Goal: Task Accomplishment & Management: Complete application form

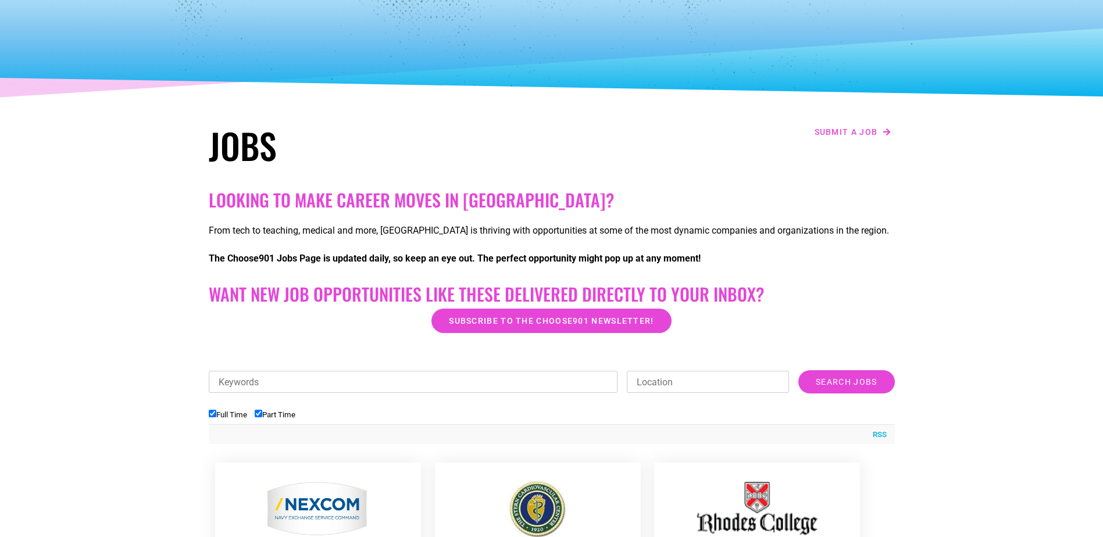
scroll to position [58, 0]
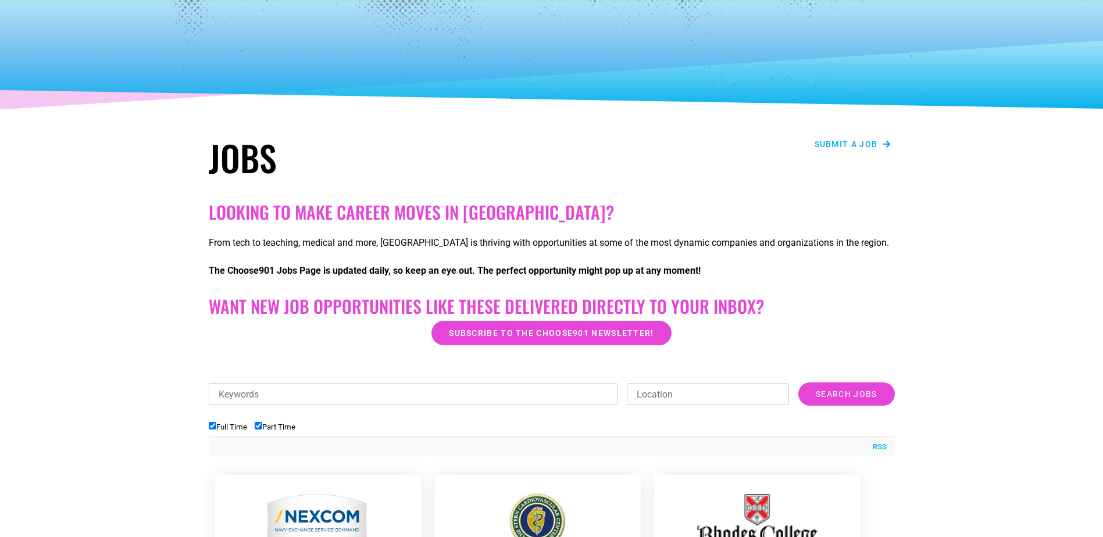
click at [842, 141] on span "Submit a job" at bounding box center [845, 144] width 63 height 8
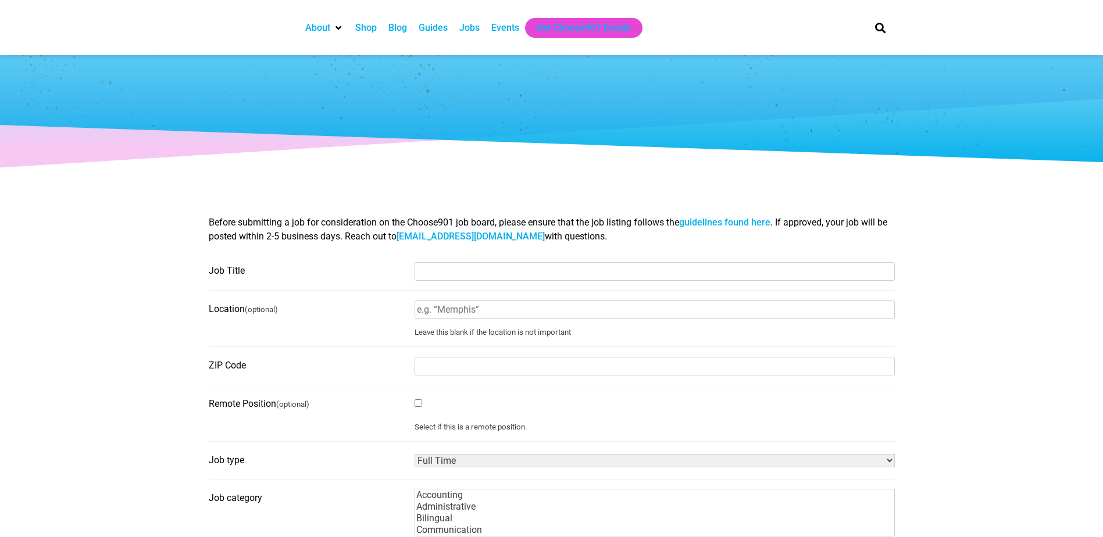
select select
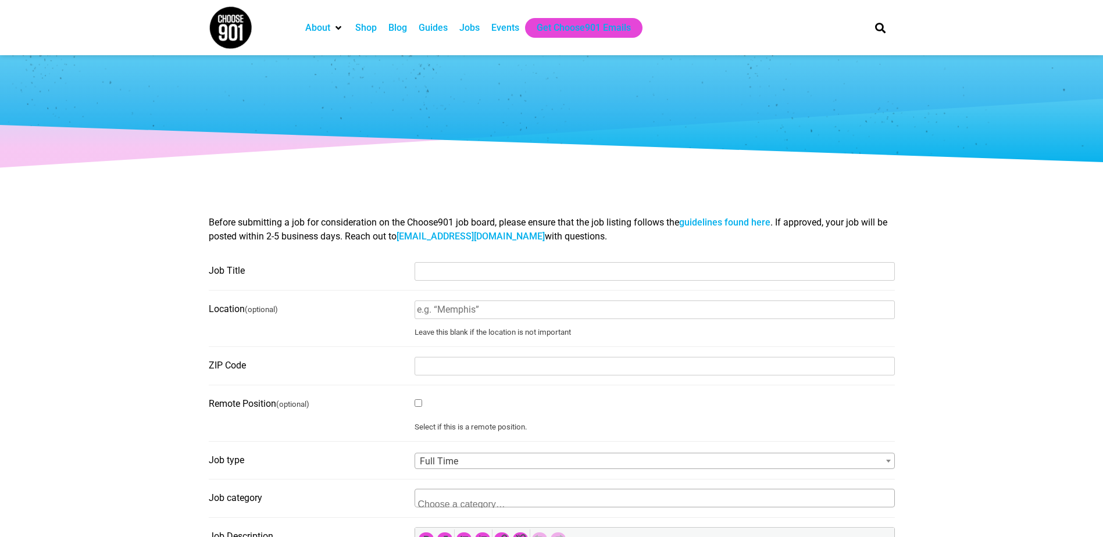
click at [519, 266] on input "Job Title" at bounding box center [654, 271] width 480 height 19
type input "NEMT (Non Emergency Medical Transportation) Driver"
click at [537, 307] on input "Location (optional)" at bounding box center [654, 310] width 480 height 19
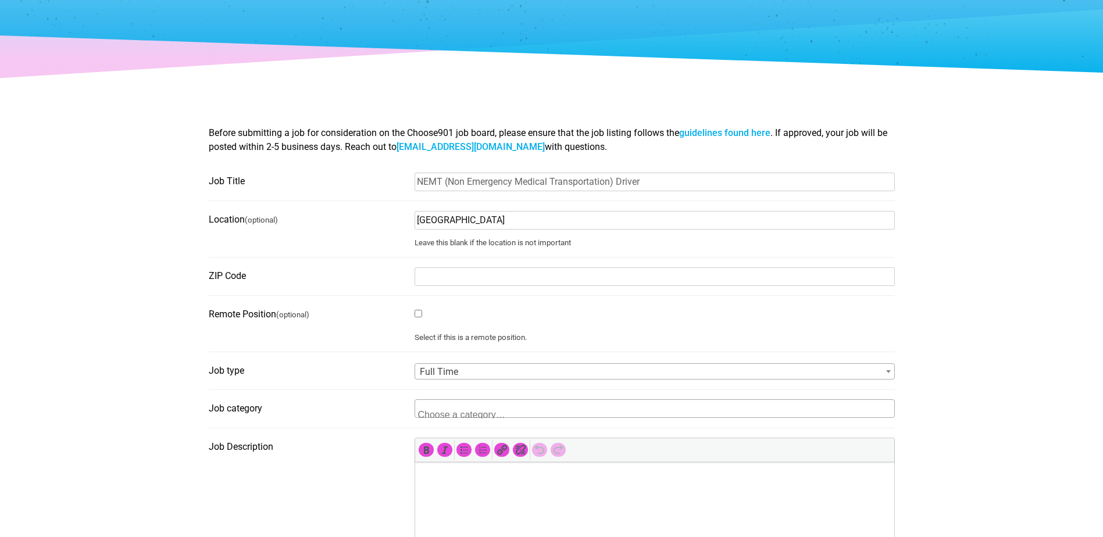
scroll to position [116, 0]
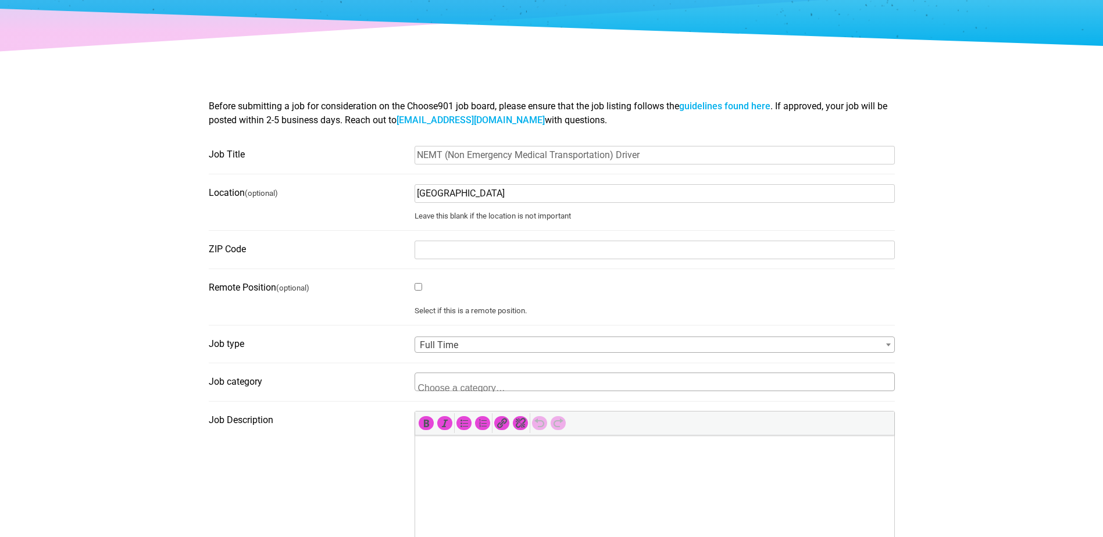
type input "Memphis"
click at [541, 380] on span at bounding box center [654, 382] width 480 height 19
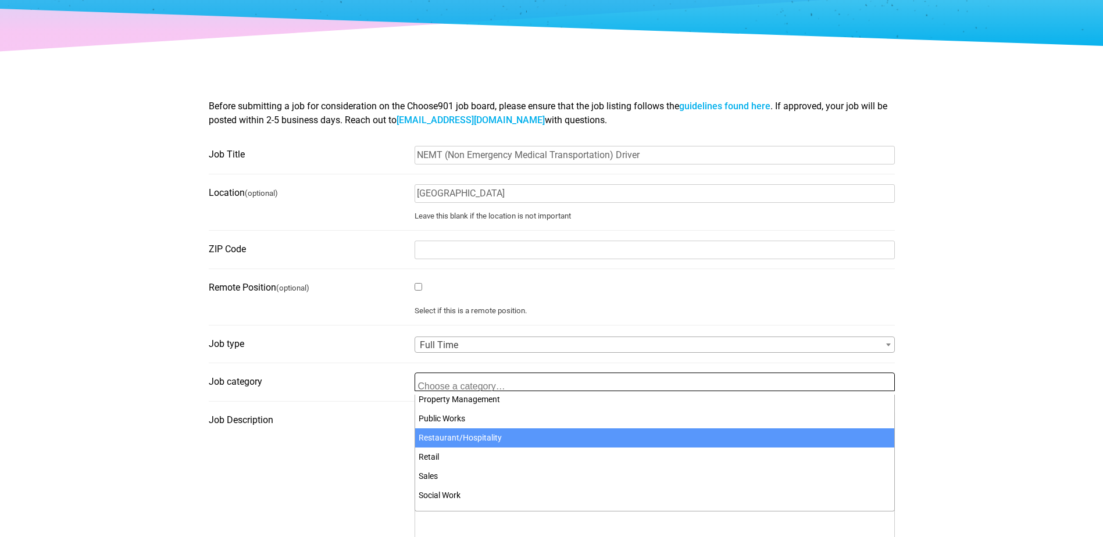
scroll to position [498, 0]
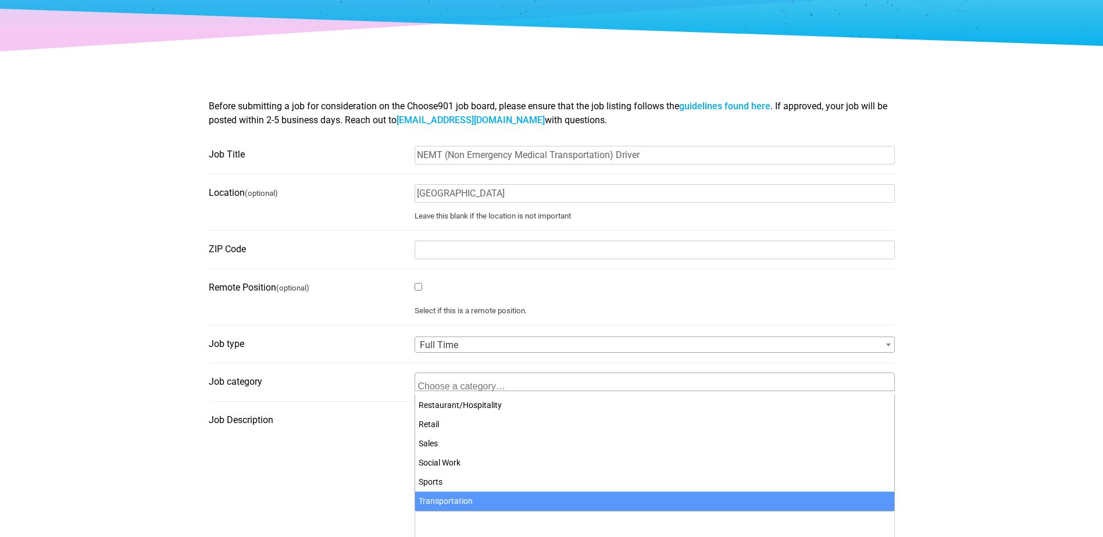
select select "4206"
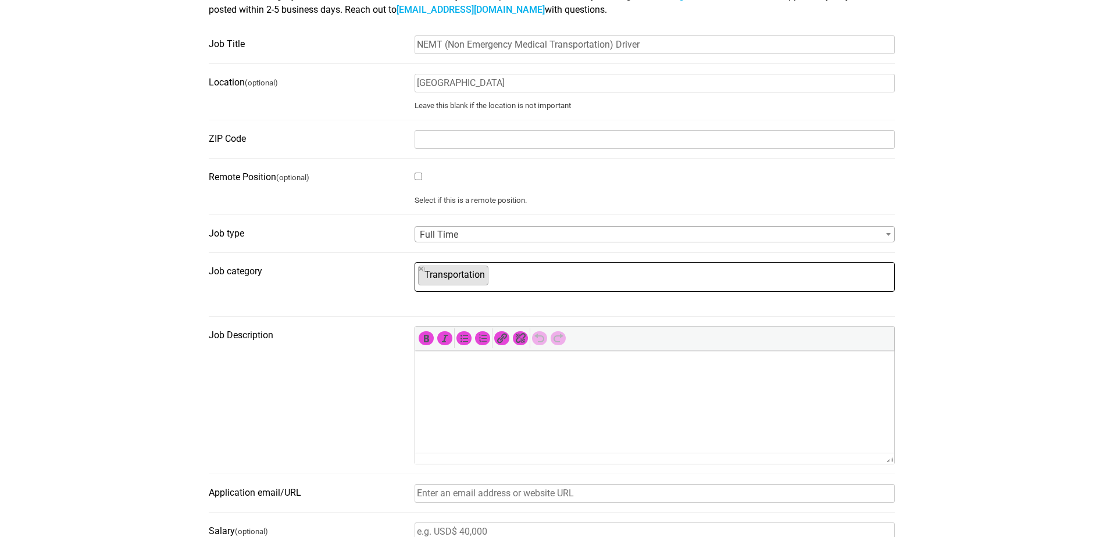
scroll to position [233, 0]
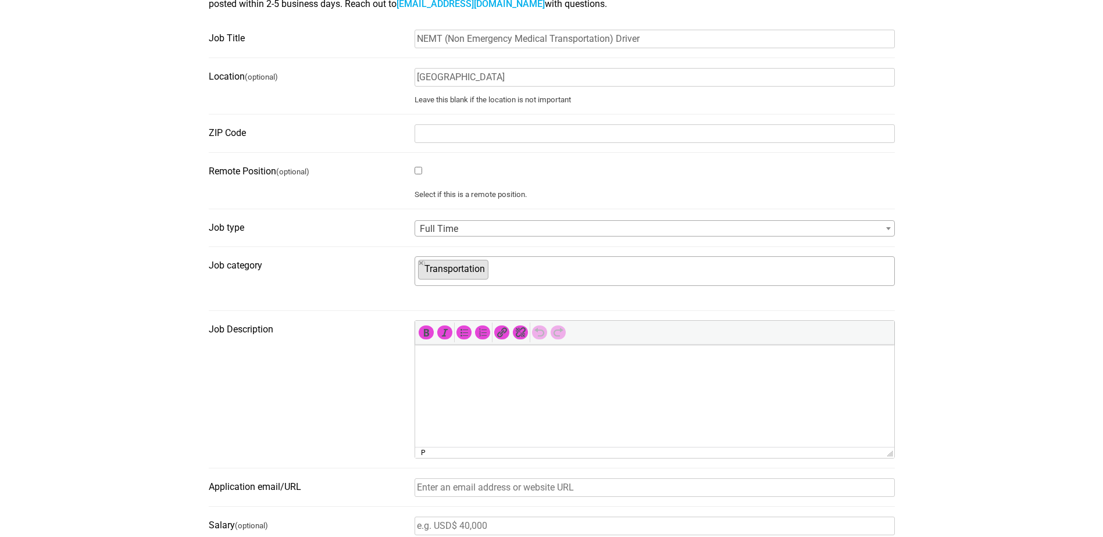
click at [492, 377] on html at bounding box center [653, 361] width 479 height 33
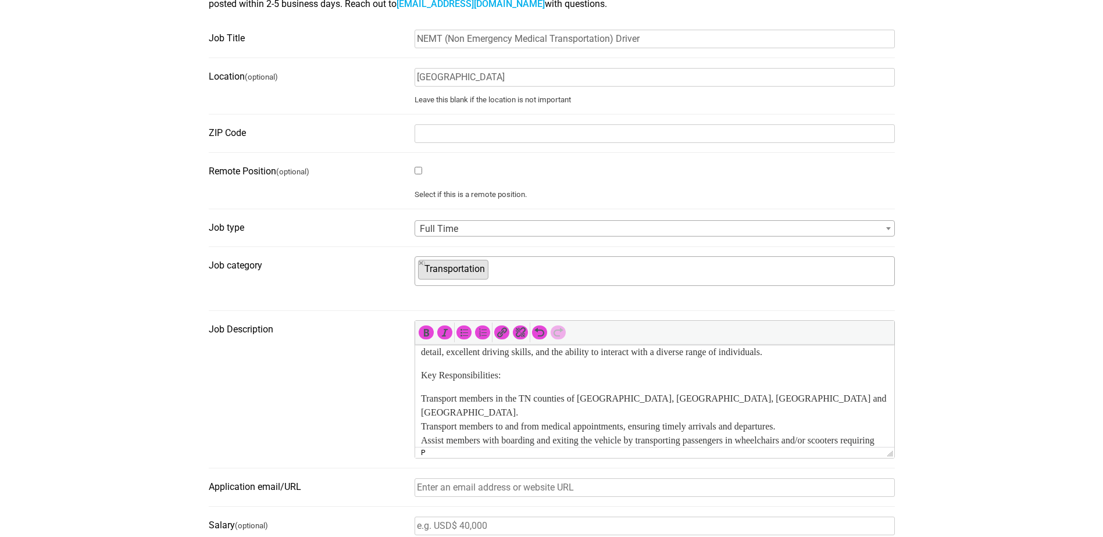
scroll to position [174, 0]
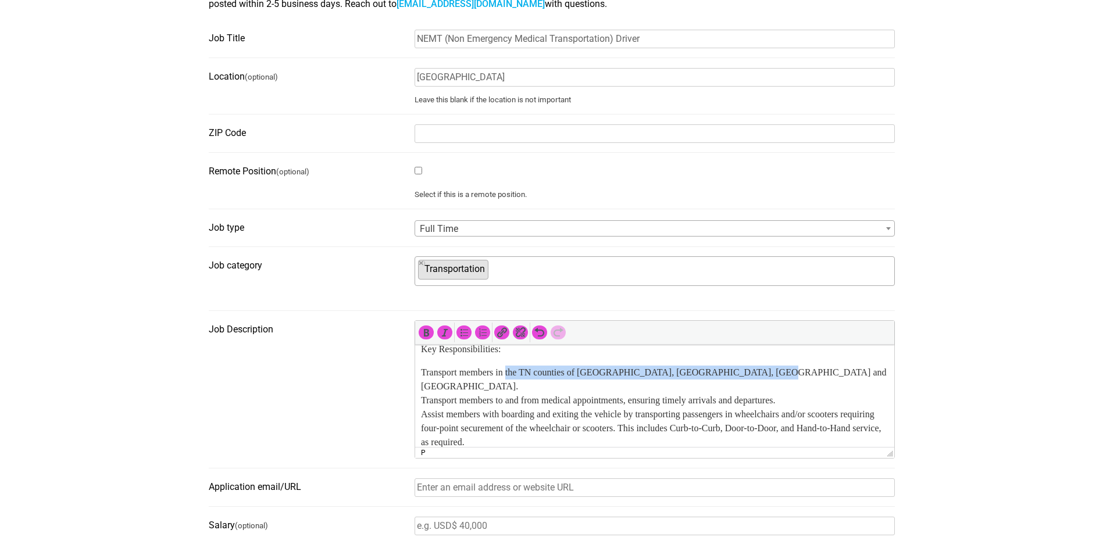
drag, startPoint x: 792, startPoint y: 386, endPoint x: 516, endPoint y: 392, distance: 276.2
click at [516, 392] on p "Transport members in the TN counties of Montgomery, Robertson, Sumner and Cheat…" at bounding box center [653, 498] width 467 height 265
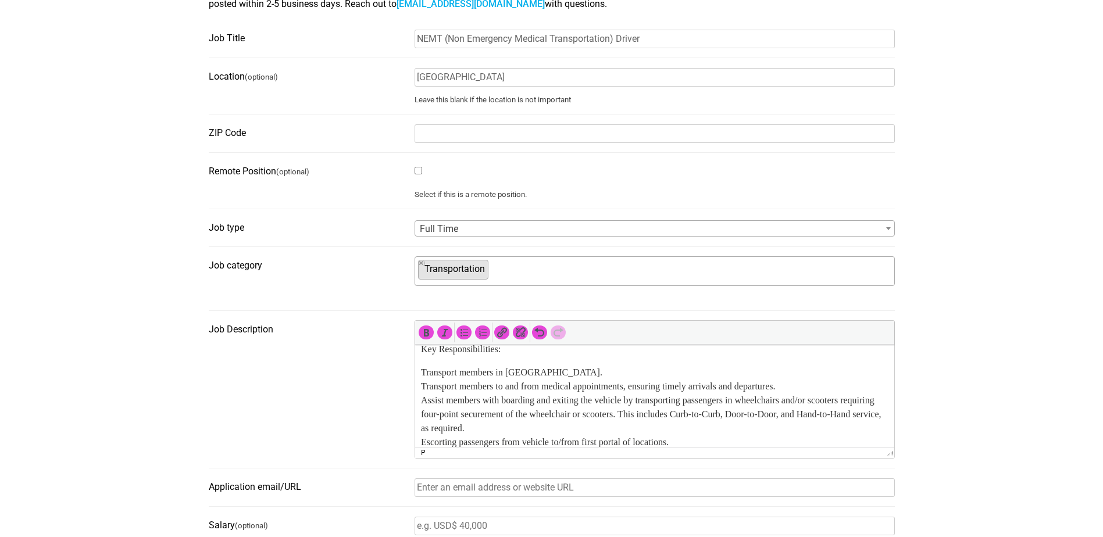
click at [574, 414] on p "Transport members in Memphis. Transport members to and from medical appointment…" at bounding box center [653, 491] width 467 height 251
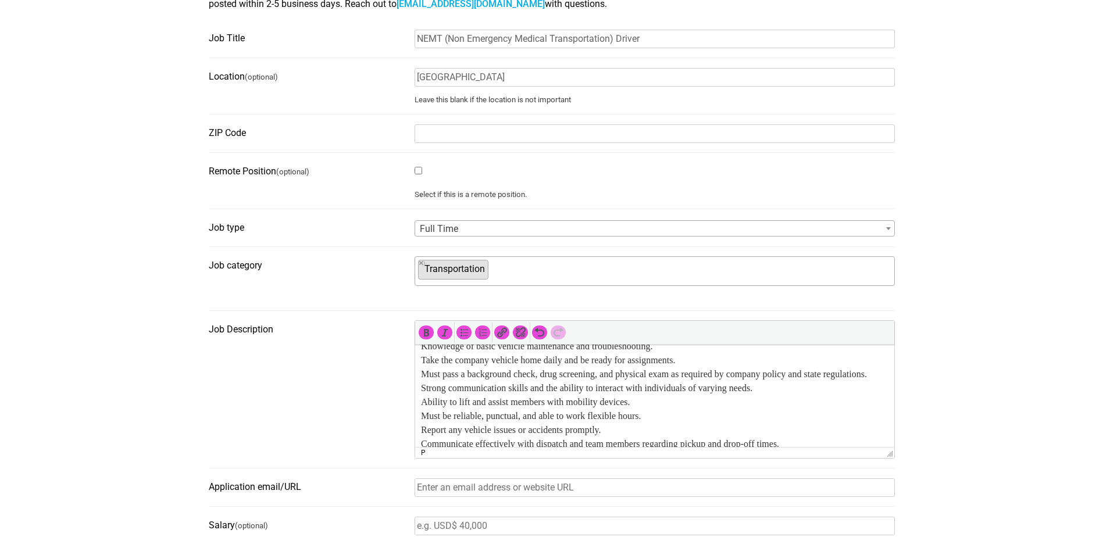
scroll to position [523, 0]
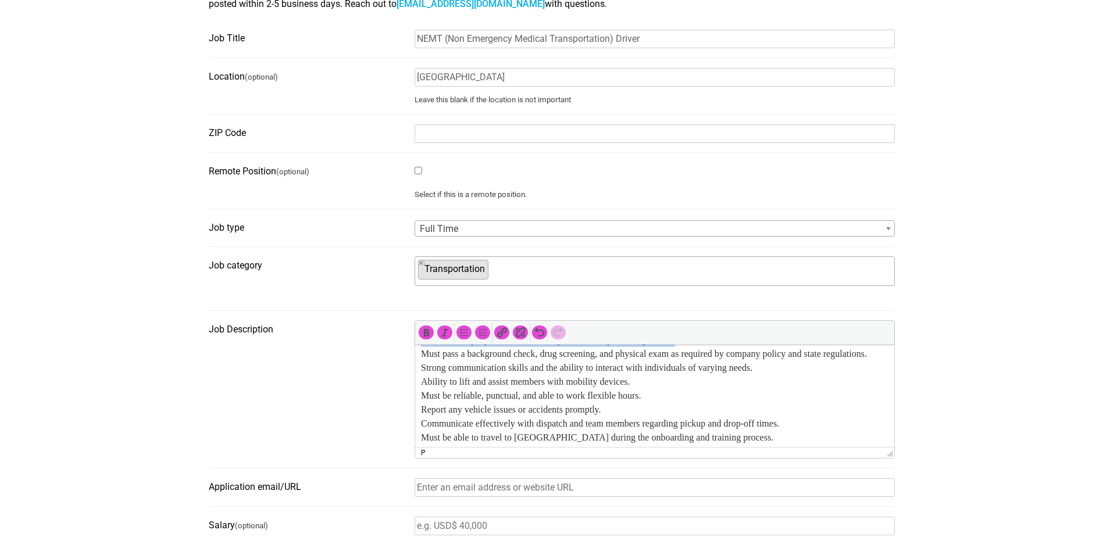
drag, startPoint x: 707, startPoint y: 395, endPoint x: 423, endPoint y: 397, distance: 284.2
click at [423, 397] on p "High school diploma or equivalent. Previous experience in transportation, healt…" at bounding box center [653, 367] width 467 height 181
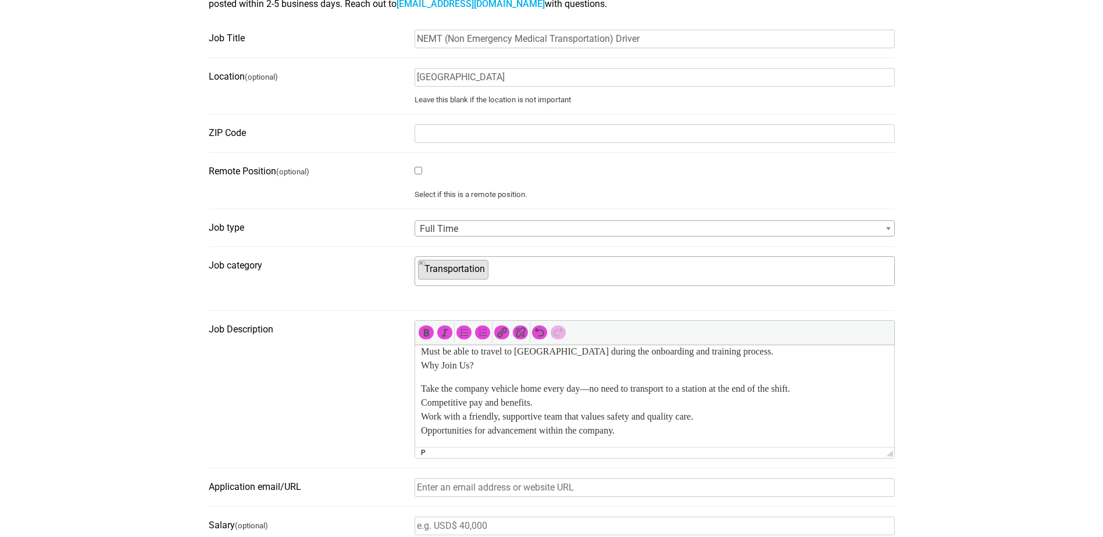
scroll to position [639, 0]
drag, startPoint x: 834, startPoint y: 413, endPoint x: 413, endPoint y: 406, distance: 421.5
click at [414, 406] on html "Medic Transportation Transportation Employee Leasing L.L.C. Non-Emergency Medic…" at bounding box center [653, 98] width 479 height 698
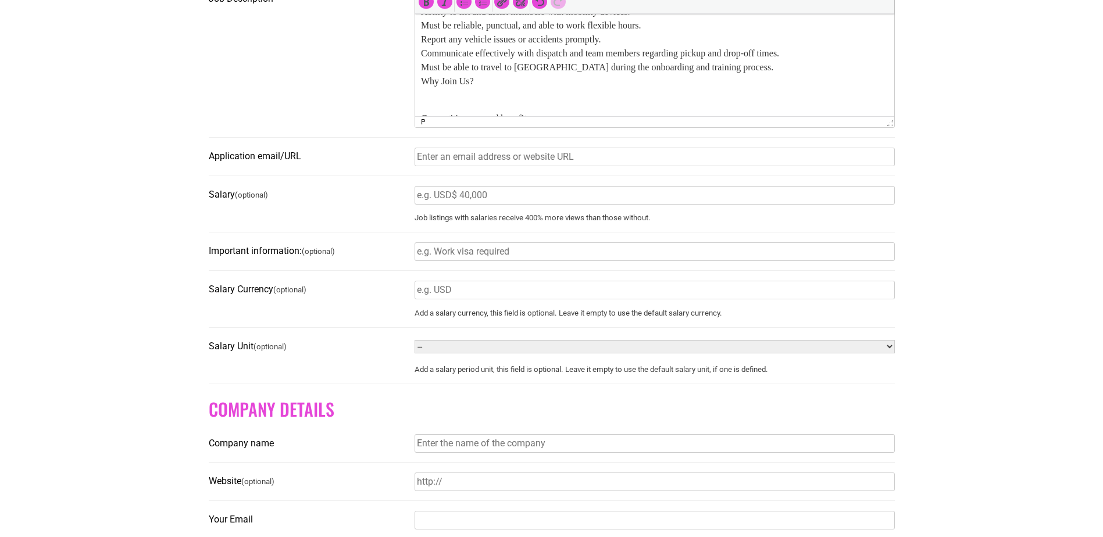
scroll to position [581, 0]
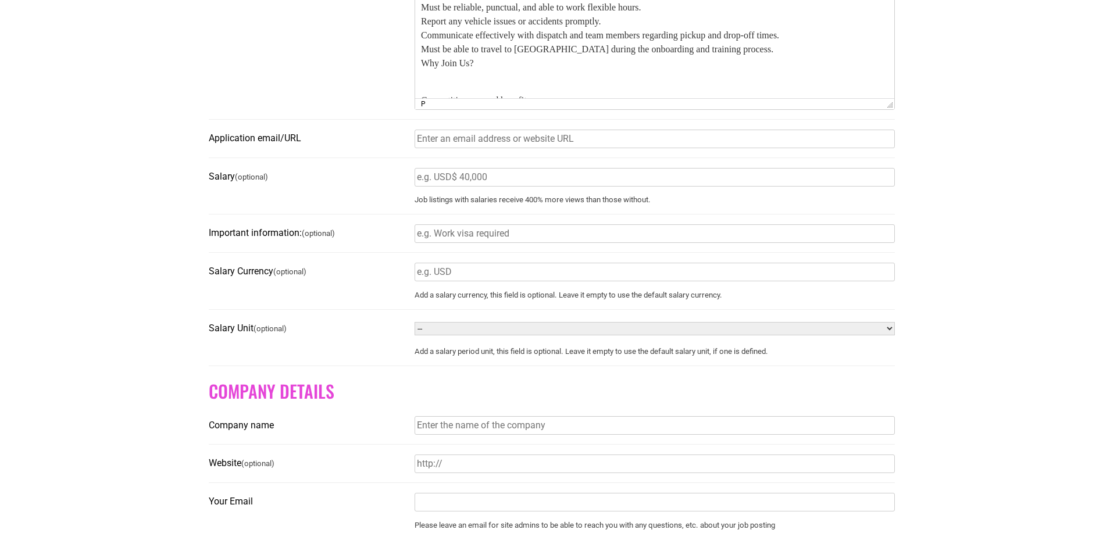
click at [453, 430] on input "Company name" at bounding box center [654, 425] width 480 height 19
type input "Medic Transportation"
click at [506, 473] on input "Website (optional)" at bounding box center [654, 464] width 480 height 19
type input "www.tenncarriers.com"
click at [496, 509] on input "Your Email" at bounding box center [654, 502] width 480 height 19
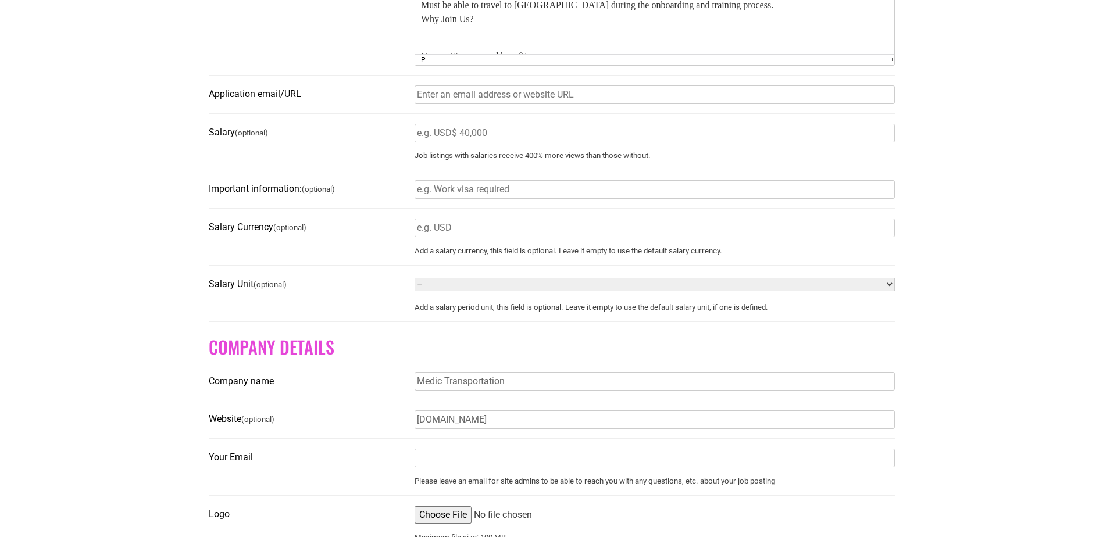
scroll to position [698, 0]
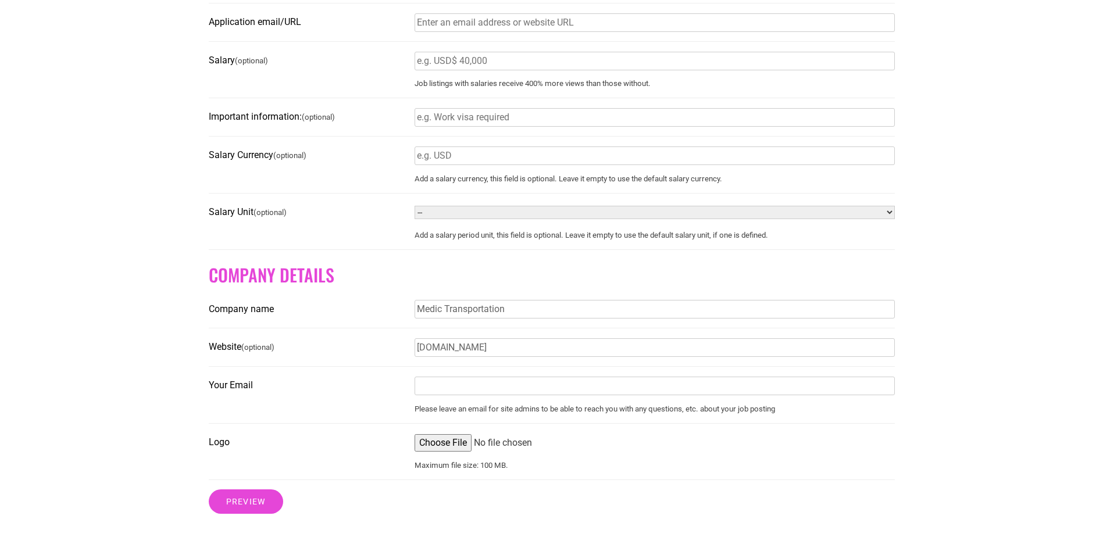
click at [811, 393] on input "Your Email" at bounding box center [654, 386] width 480 height 19
type input "athornton@tenncarriers.com"
click at [455, 449] on input "Logo" at bounding box center [654, 442] width 480 height 17
type input "C:\fakepath\Logo_Medic_Primary_Color.png"
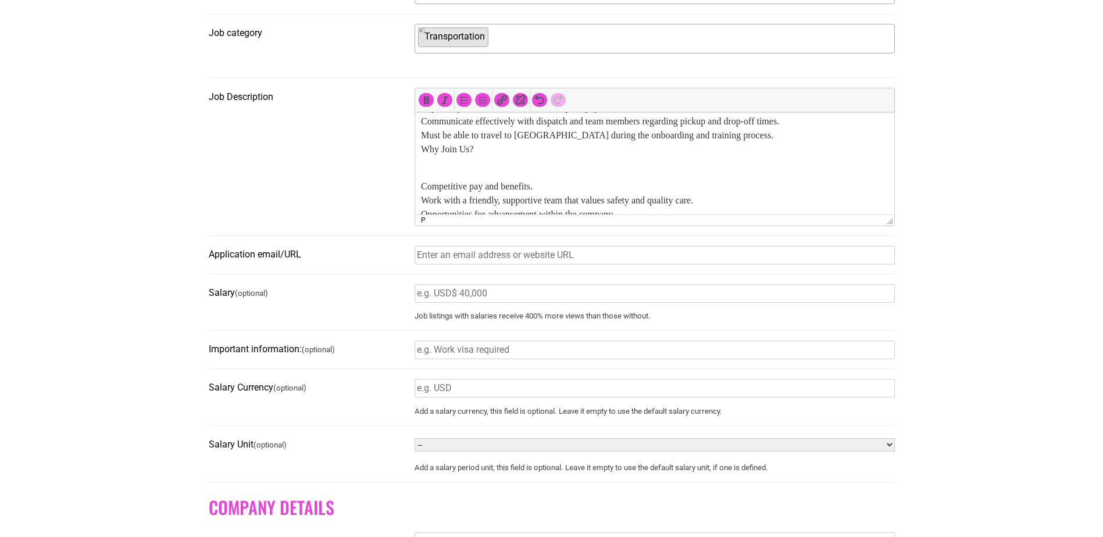
scroll to position [607, 0]
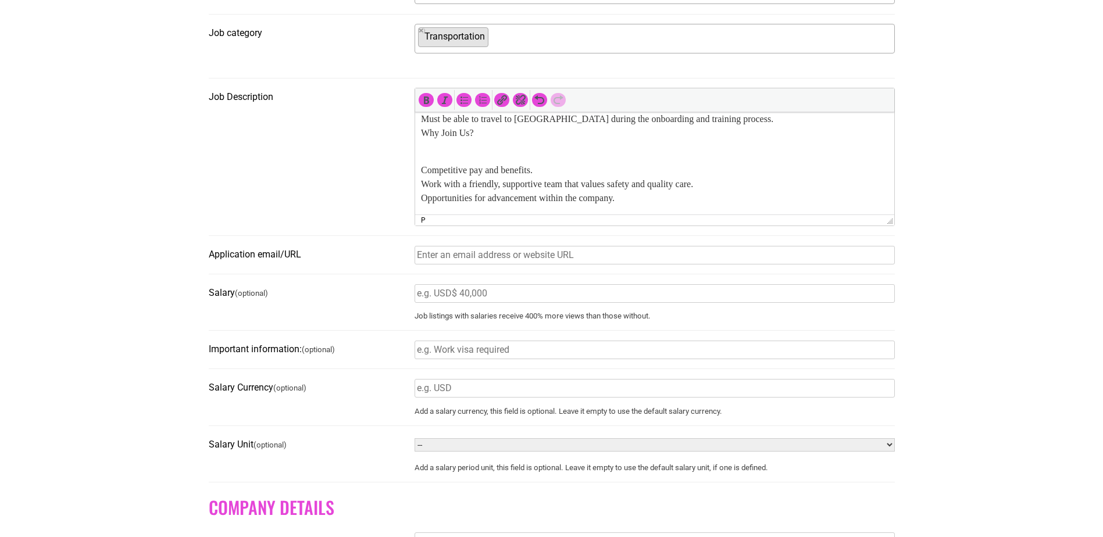
click at [560, 256] on input "Application email/URL" at bounding box center [654, 255] width 480 height 19
type input "athornton@tenncarriers.com"
type input "38120"
click at [499, 392] on input "Salary Currency (optional)" at bounding box center [654, 388] width 480 height 19
type input "USD"
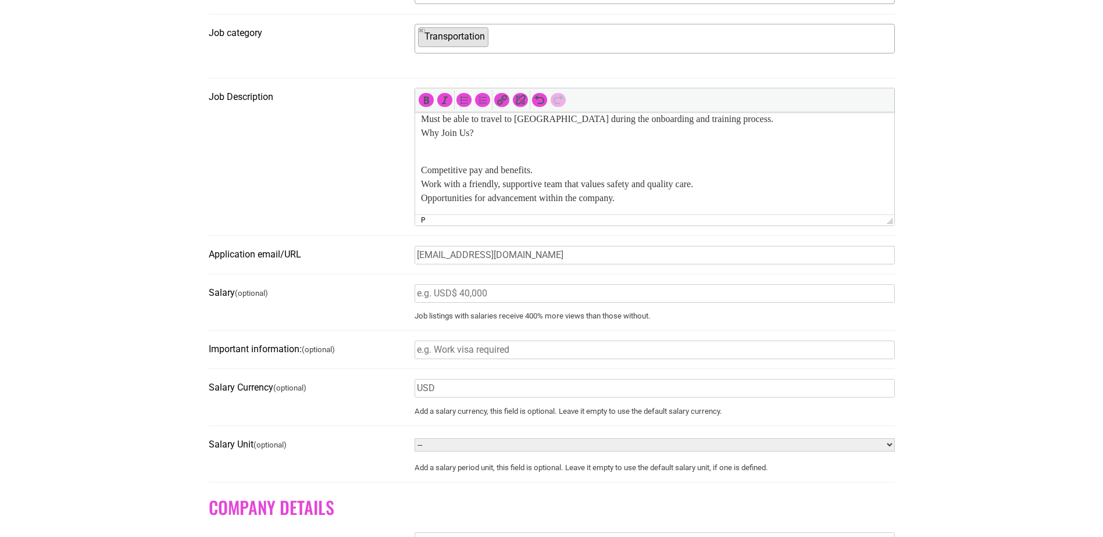
click at [487, 452] on select "-- Year Month Week Day Hour" at bounding box center [654, 444] width 480 height 13
select select "HOUR"
click at [414, 444] on select "-- Year Month Week Day Hour" at bounding box center [654, 444] width 480 height 13
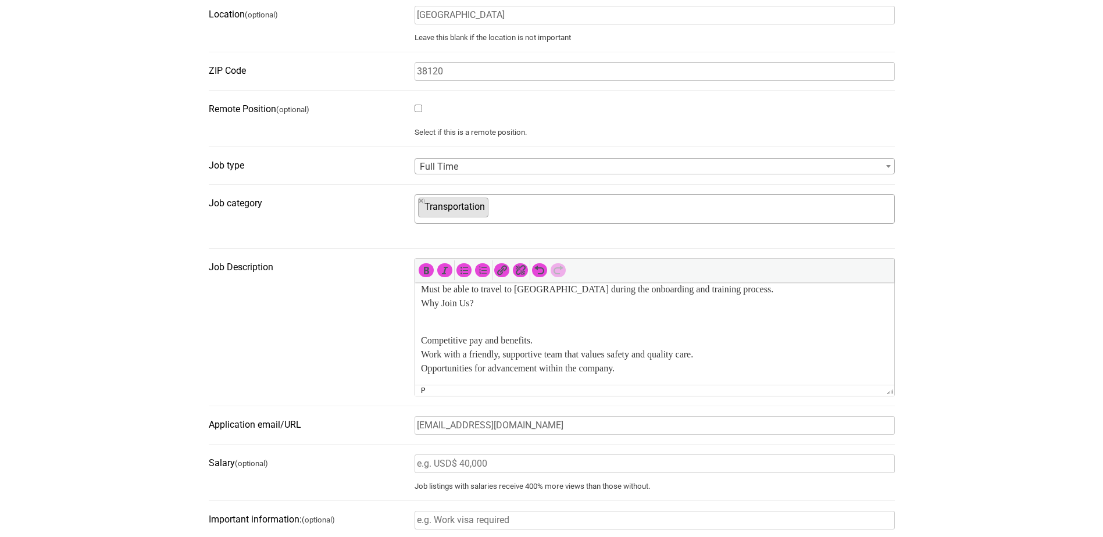
scroll to position [174, 0]
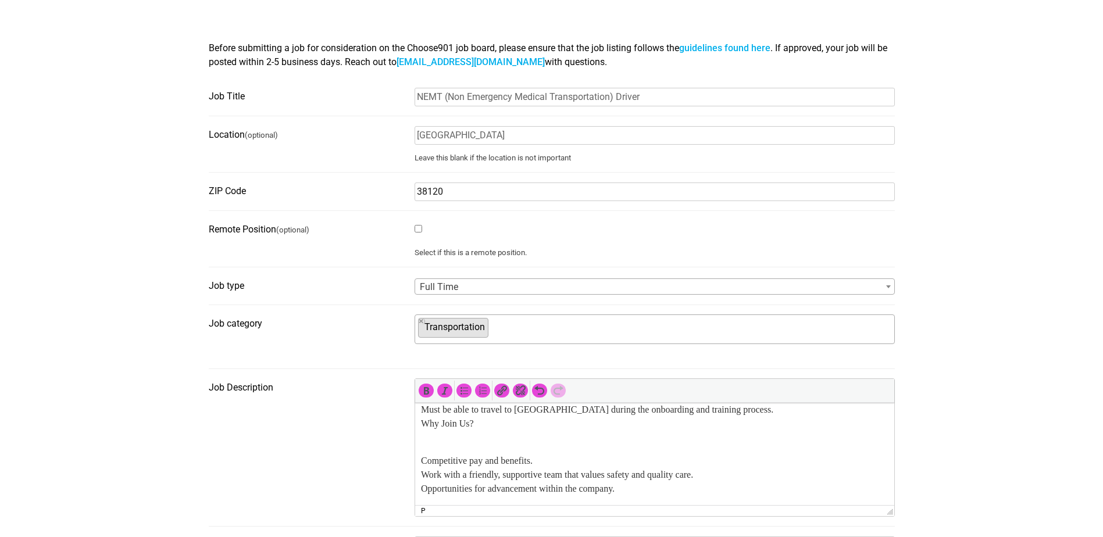
click at [451, 196] on input "38120" at bounding box center [654, 192] width 480 height 19
type input "38127"
drag, startPoint x: 751, startPoint y: 466, endPoint x: 418, endPoint y: 474, distance: 333.2
click at [418, 474] on html "Medic Transportation Transportation Employee Leasing L.L.C. Non-Emergency Medic…" at bounding box center [653, 157] width 479 height 698
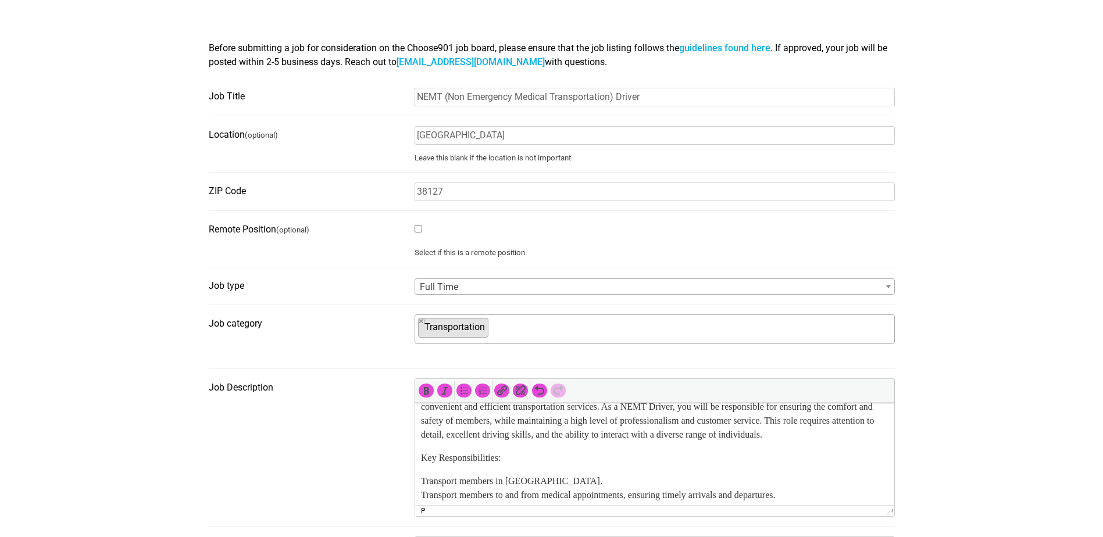
scroll to position [142, 0]
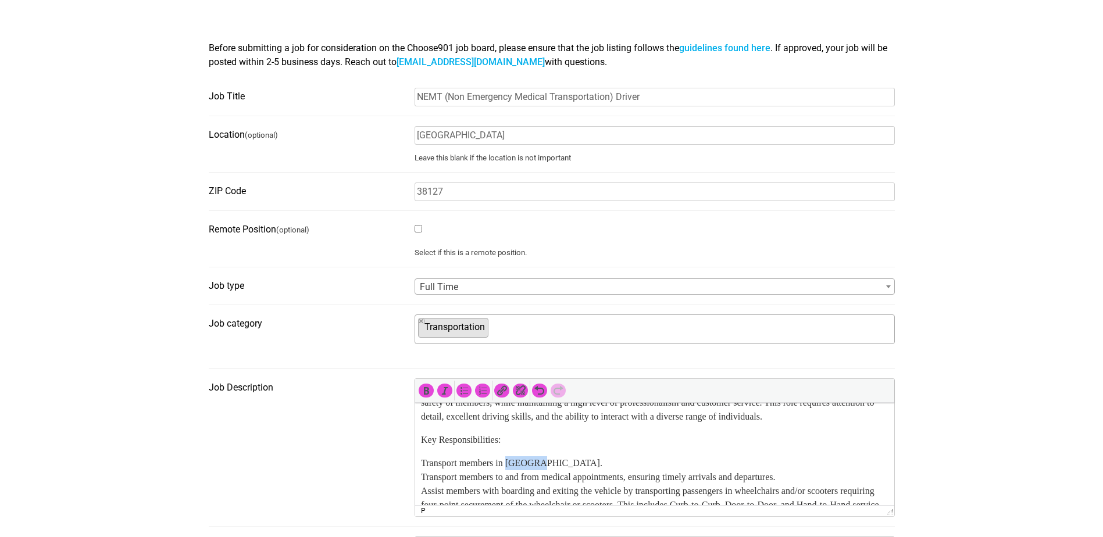
drag, startPoint x: 552, startPoint y: 477, endPoint x: 514, endPoint y: 477, distance: 38.4
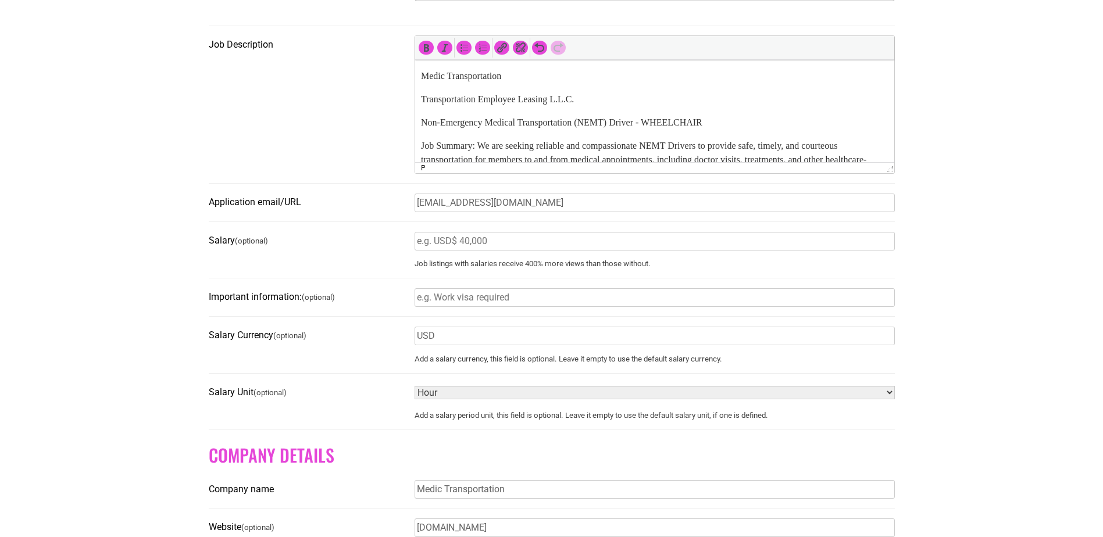
scroll to position [639, 0]
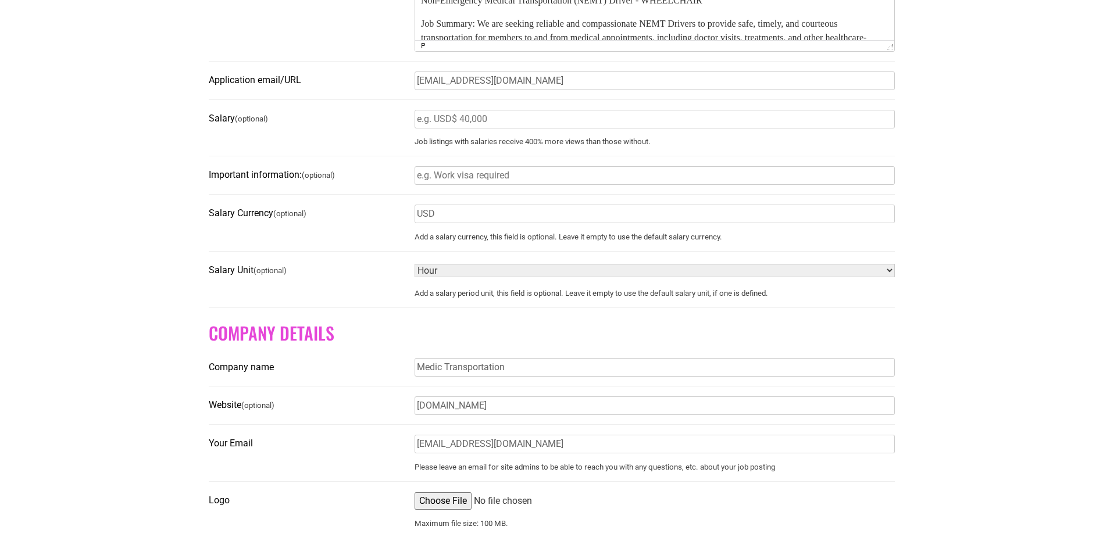
click at [472, 179] on input "Important information: (optional)" at bounding box center [654, 175] width 480 height 19
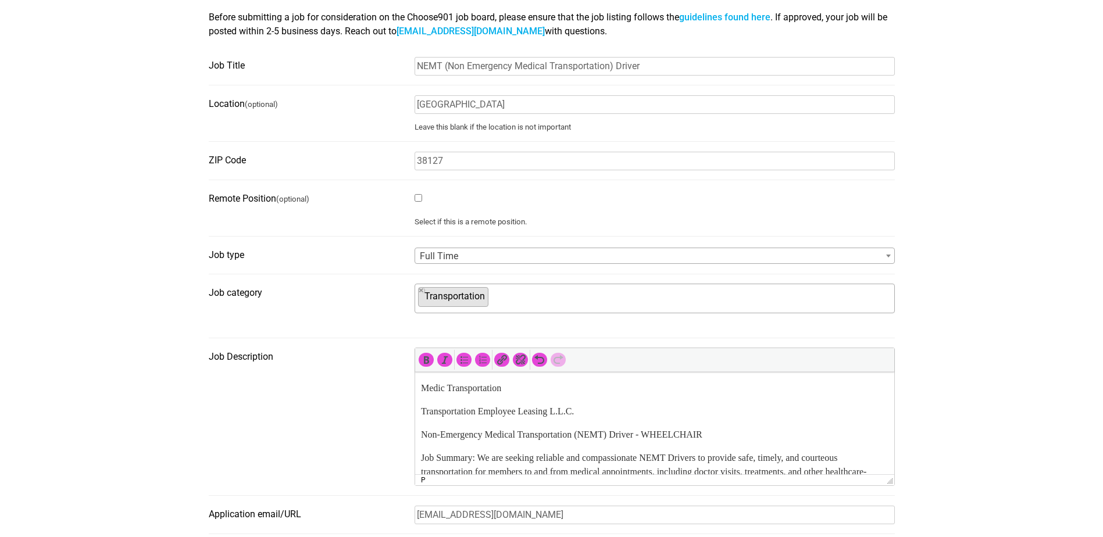
scroll to position [349, 0]
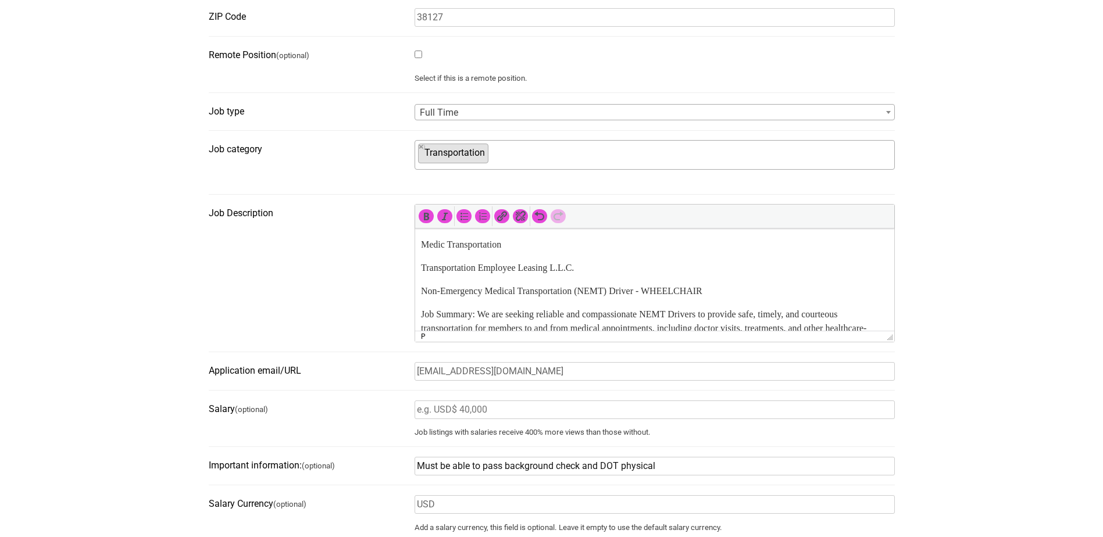
type input "Must be able to pass background check and DOT physical"
drag, startPoint x: 510, startPoint y: 244, endPoint x: 419, endPoint y: 247, distance: 91.3
click at [425, 216] on icon "Bold (Ctrl+B)" at bounding box center [426, 216] width 12 height 12
drag, startPoint x: 583, startPoint y: 266, endPoint x: 828, endPoint y: 496, distance: 336.0
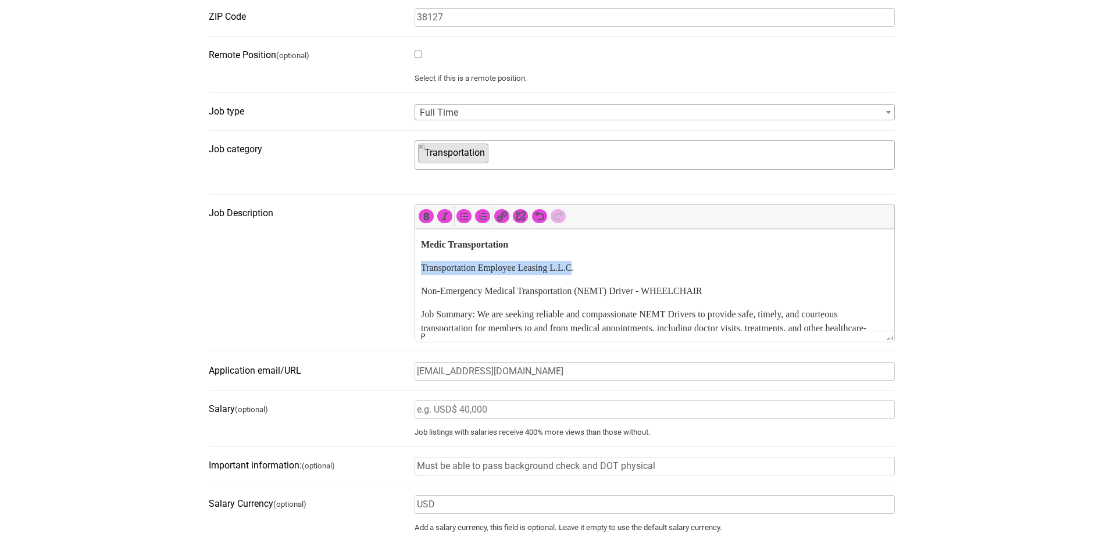
click at [606, 271] on p "Transportation Employee Leasing L.L.C." at bounding box center [653, 268] width 467 height 14
drag, startPoint x: 596, startPoint y: 266, endPoint x: 417, endPoint y: 273, distance: 178.6
click at [443, 219] on icon "Italic (Ctrl+I)" at bounding box center [445, 216] width 12 height 12
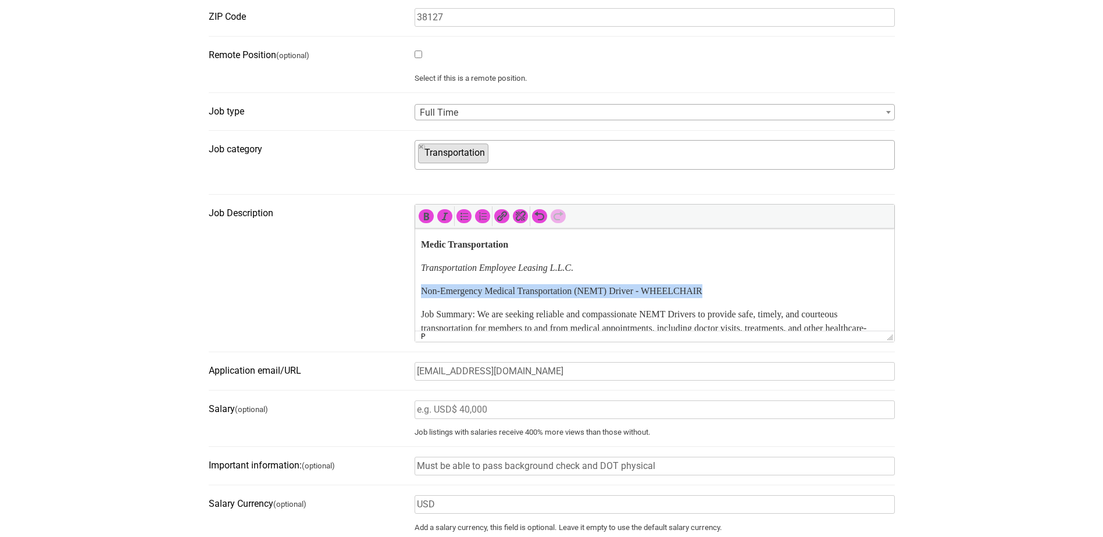
drag, startPoint x: 738, startPoint y: 286, endPoint x: 420, endPoint y: 281, distance: 317.4
click at [424, 219] on icon "Bold (Ctrl+B)" at bounding box center [426, 216] width 12 height 12
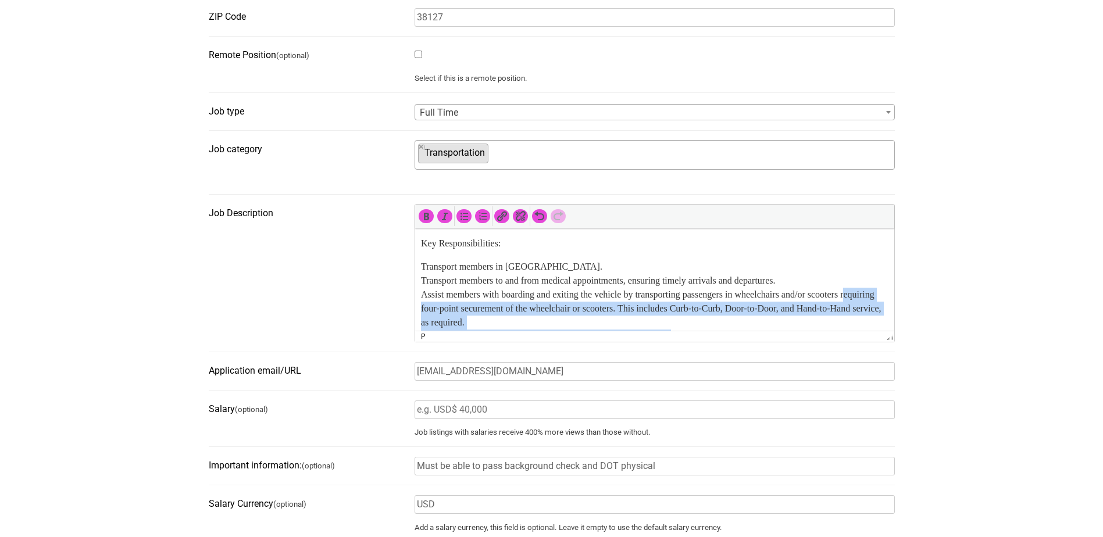
scroll to position [169, 0]
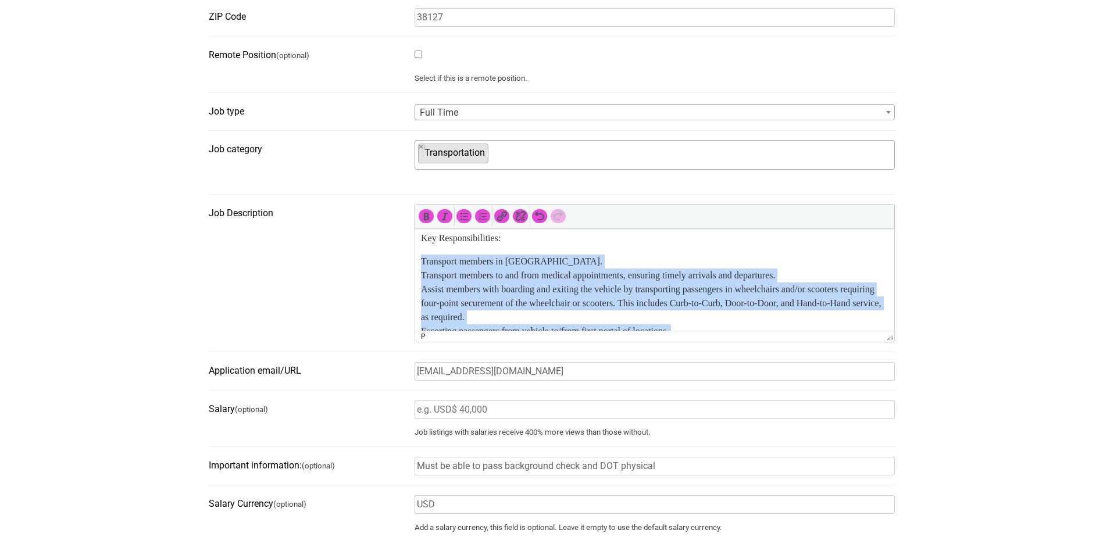
drag, startPoint x: 718, startPoint y: 303, endPoint x: 421, endPoint y: 280, distance: 297.9
click at [421, 280] on p "Transport members in Shelby County. Transport members to and from medical appoi…" at bounding box center [653, 380] width 467 height 251
click at [467, 212] on icon "Bulleted list (Shift+Alt+U)" at bounding box center [464, 216] width 12 height 12
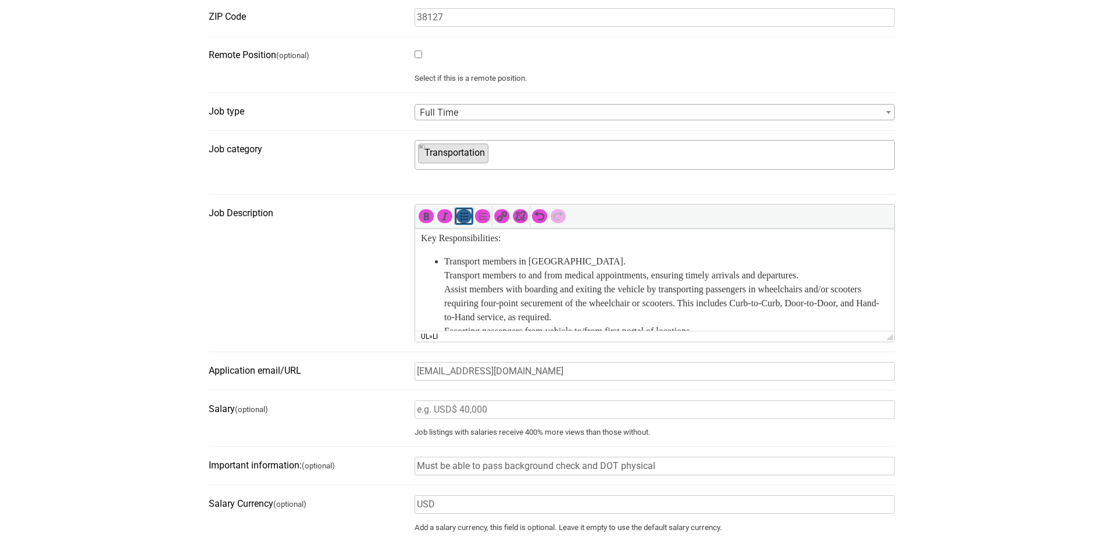
click at [467, 212] on icon "Bulleted list (Shift+Alt+U)" at bounding box center [464, 216] width 12 height 12
click at [532, 270] on p "Transport members in Shelby County. Transport members to and from medical appoi…" at bounding box center [653, 380] width 467 height 251
click at [418, 278] on html "Medic Transportation Transportation Employee Leasing L.L.C. Non-Emergency Medic…" at bounding box center [653, 408] width 479 height 698
click at [464, 220] on icon "Bulleted list (Shift+Alt+U)" at bounding box center [464, 216] width 12 height 12
click at [437, 290] on ul "Transport members in Shelby County. Transport members to and from medical appoi…" at bounding box center [653, 387] width 467 height 265
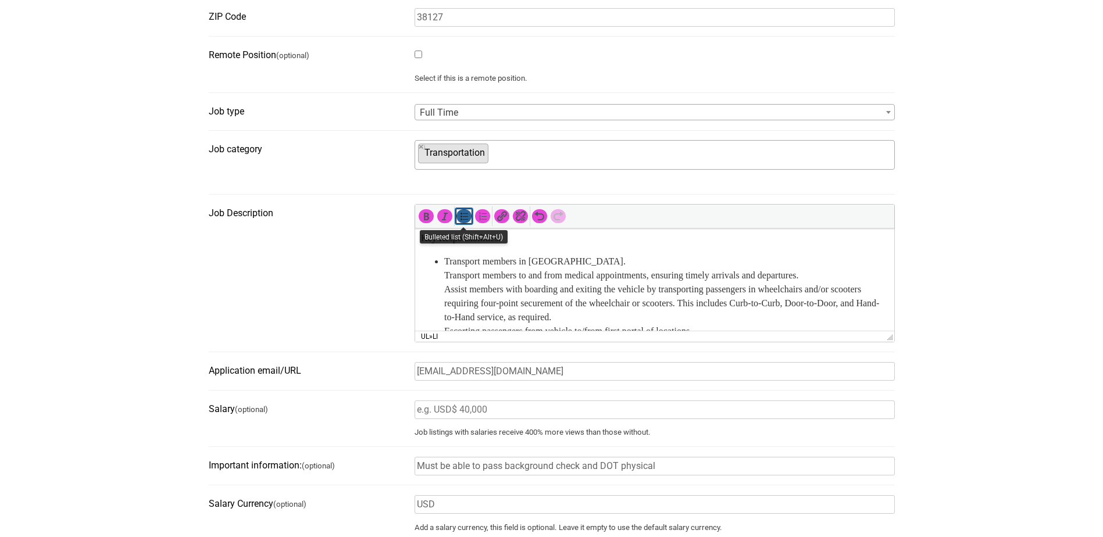
click at [459, 217] on icon "Bulleted list (Shift+Alt+U)" at bounding box center [464, 216] width 12 height 12
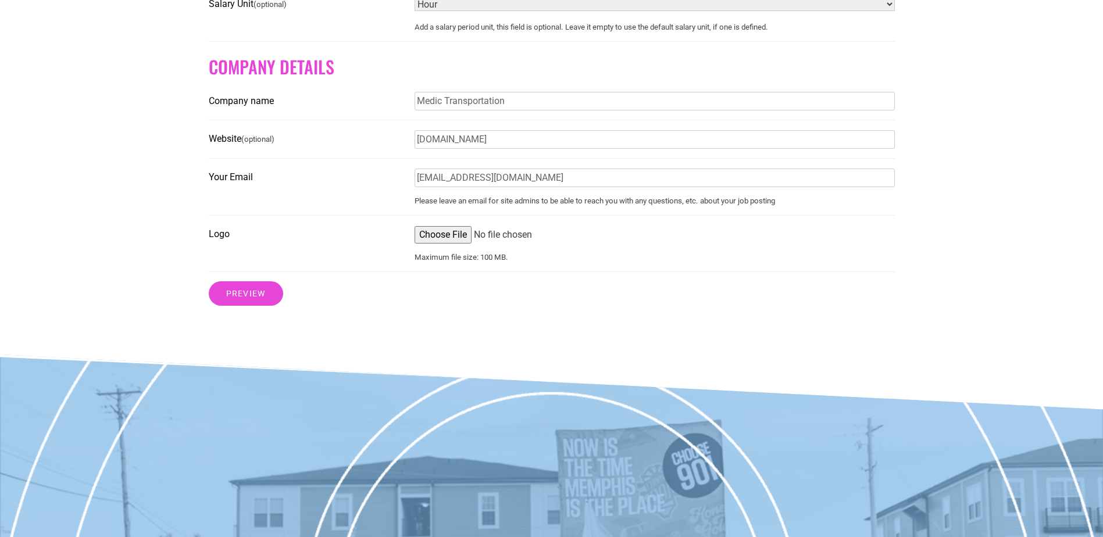
scroll to position [930, 0]
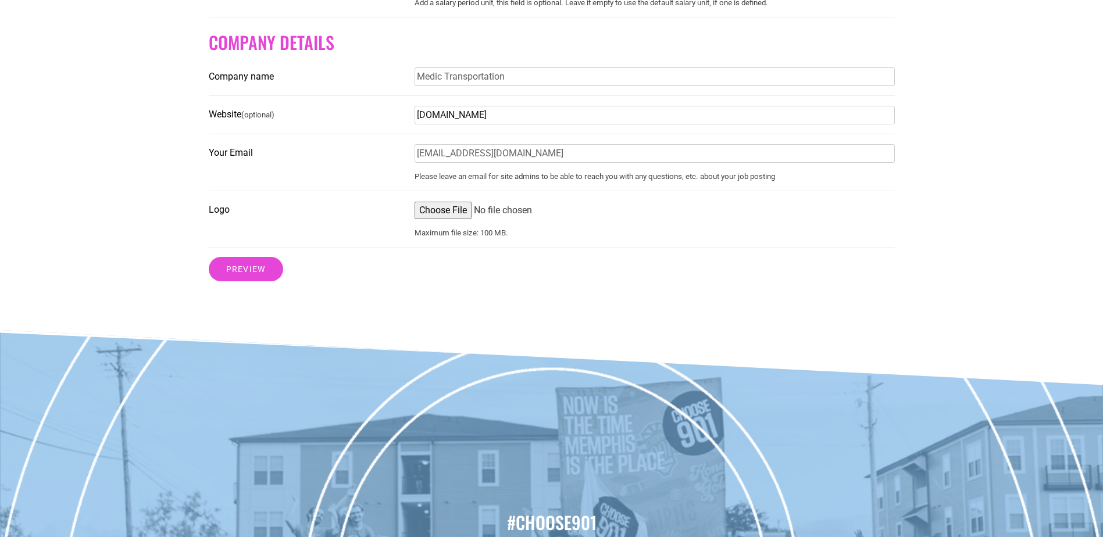
drag, startPoint x: 530, startPoint y: 127, endPoint x: 258, endPoint y: 127, distance: 272.6
click at [258, 127] on fieldset "Website (optional) www.tenncarriers.com" at bounding box center [552, 119] width 686 height 29
click at [249, 279] on input "Preview" at bounding box center [246, 269] width 74 height 24
